Goal: Find contact information: Find contact information

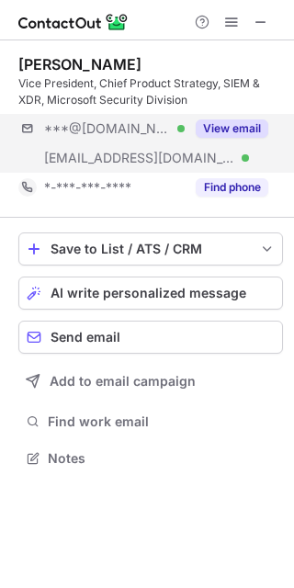
scroll to position [446, 294]
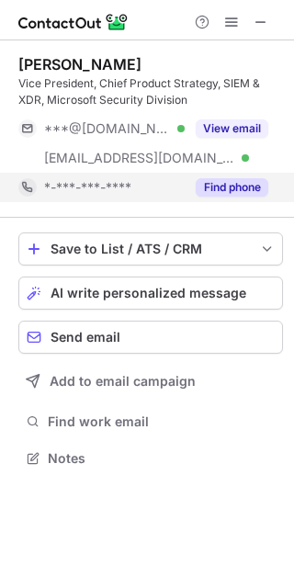
click at [243, 187] on button "Find phone" at bounding box center [232, 187] width 73 height 18
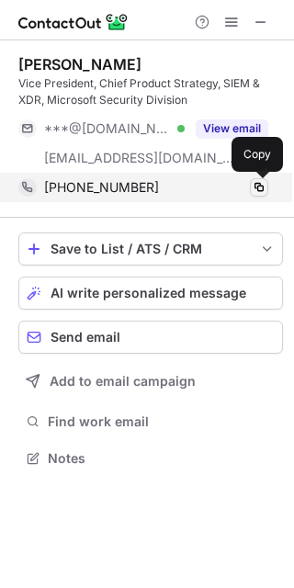
click at [256, 183] on span at bounding box center [259, 187] width 15 height 15
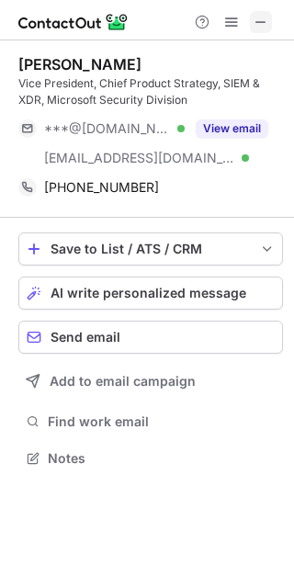
click at [263, 16] on span at bounding box center [261, 22] width 15 height 15
